Goal: Task Accomplishment & Management: Manage account settings

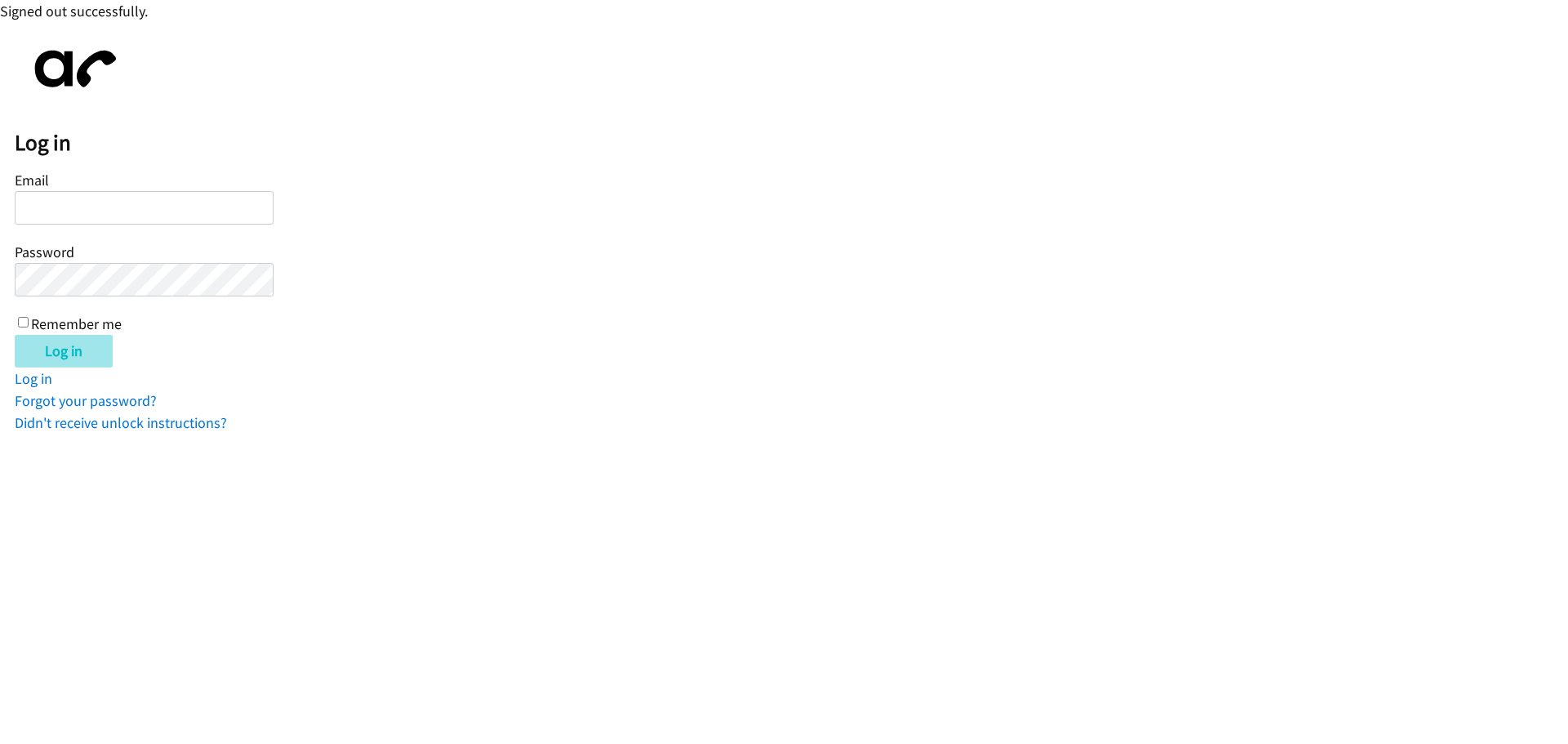
type input "[EMAIL_ADDRESS][DOMAIN_NAME]"
click at [79, 354] on input "Log in" at bounding box center [63, 352] width 98 height 33
type input "[EMAIL_ADDRESS][DOMAIN_NAME]"
click at [97, 359] on input "Log in" at bounding box center [63, 352] width 98 height 33
type input "[EMAIL_ADDRESS][DOMAIN_NAME]"
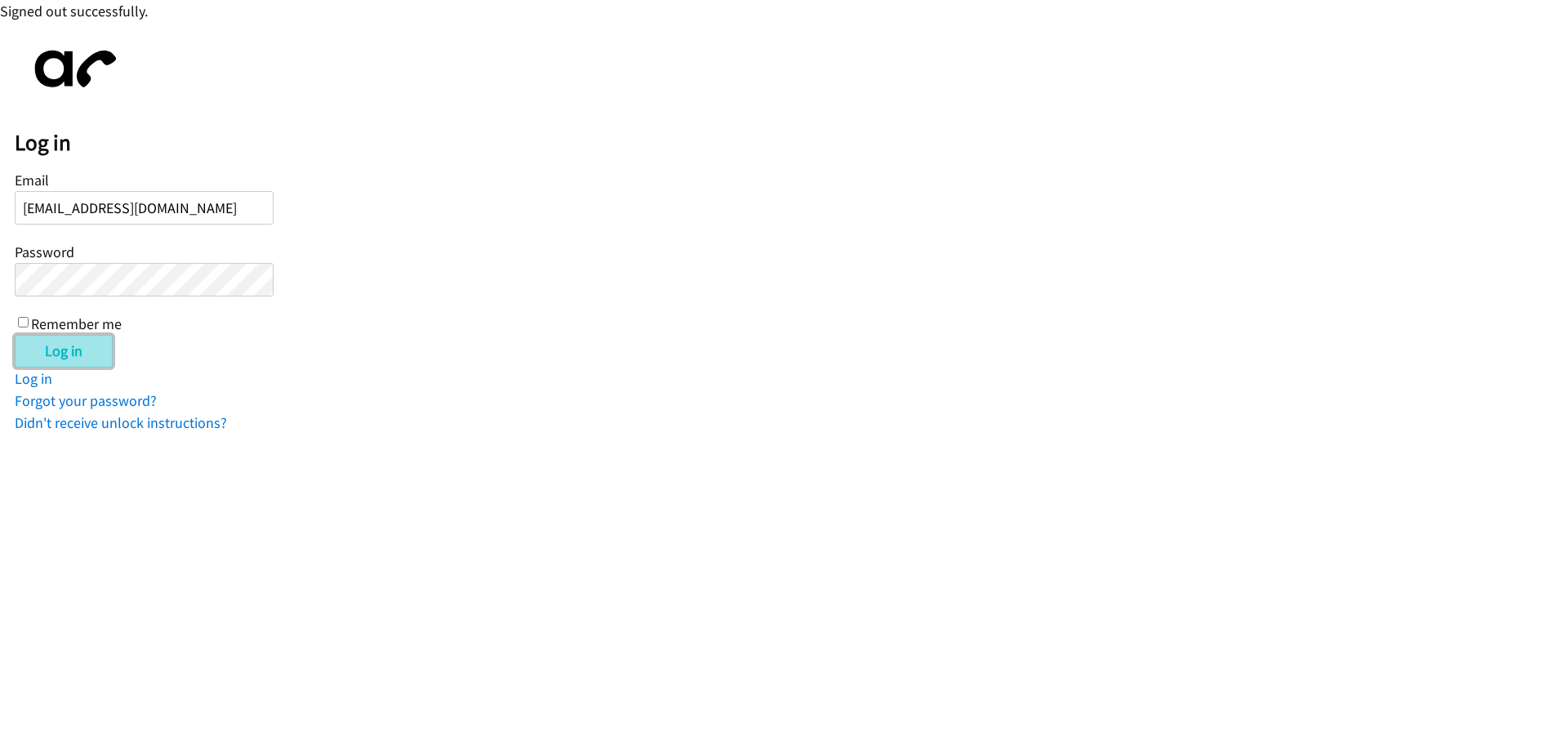
click at [65, 349] on input "Log in" at bounding box center [63, 352] width 98 height 33
